Goal: Task Accomplishment & Management: Use online tool/utility

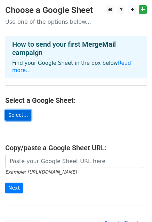
click at [23, 110] on link "Select..." at bounding box center [18, 115] width 26 height 11
click at [16, 110] on link "Select..." at bounding box center [18, 115] width 26 height 11
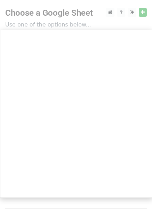
scroll to position [3, 0]
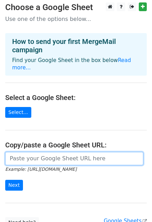
click at [37, 154] on input "url" at bounding box center [74, 158] width 138 height 13
paste input "https://docs.google.com/spreadsheets/d/1nMkKaMDBAbOcXMNdaIf4GMeYgHT35wS_/edit?g…"
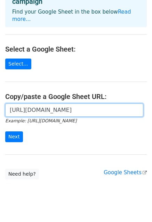
scroll to position [57, 0]
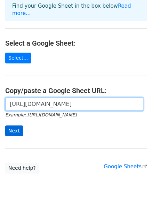
type input "https://docs.google.com/spreadsheets/d/1nMkKaMDBAbOcXMNdaIf4GMeYgHT35wS_/edit?g…"
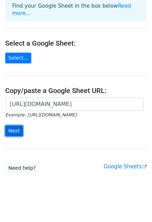
scroll to position [0, 0]
click at [17, 126] on input "Next" at bounding box center [14, 131] width 18 height 11
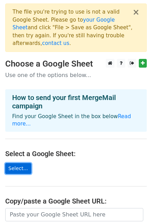
click at [18, 163] on link "Select..." at bounding box center [18, 168] width 26 height 11
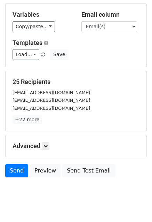
scroll to position [76, 0]
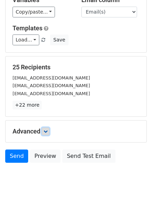
click at [48, 130] on icon at bounding box center [46, 131] width 4 height 4
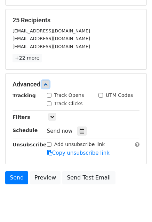
scroll to position [145, 0]
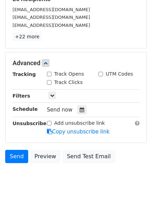
click at [80, 76] on label "Track Opens" at bounding box center [69, 73] width 30 height 7
click at [52, 76] on input "Track Opens" at bounding box center [49, 74] width 5 height 5
checkbox input "true"
click at [54, 96] on icon at bounding box center [52, 95] width 4 height 4
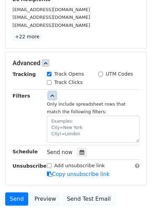
click at [54, 96] on icon at bounding box center [52, 95] width 4 height 4
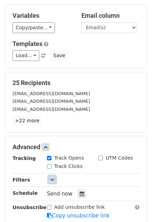
scroll to position [8, 0]
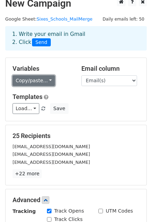
click at [50, 81] on link "Copy/paste..." at bounding box center [34, 80] width 43 height 11
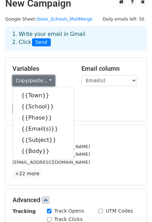
click at [50, 81] on link "Copy/paste..." at bounding box center [34, 80] width 43 height 11
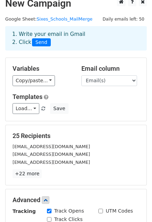
click at [80, 99] on h5 "Templates" at bounding box center [76, 97] width 127 height 8
click at [32, 106] on link "Load..." at bounding box center [26, 108] width 27 height 11
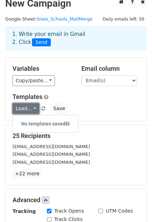
click at [32, 106] on link "Load..." at bounding box center [26, 108] width 27 height 11
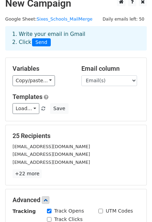
click at [102, 105] on div "Load... No templates saved Save" at bounding box center [76, 108] width 138 height 11
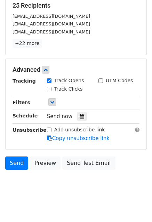
scroll to position [145, 0]
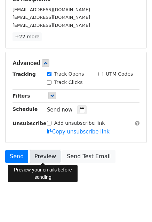
click at [49, 158] on link "Preview" at bounding box center [45, 156] width 31 height 13
click at [41, 156] on link "Preview" at bounding box center [45, 156] width 31 height 13
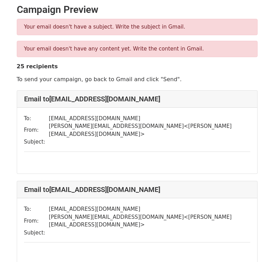
scroll to position [3, 0]
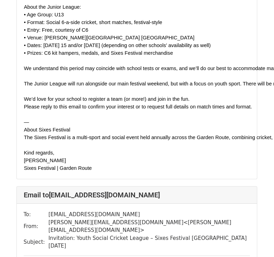
scroll to position [0, 0]
